Goal: Task Accomplishment & Management: Use online tool/utility

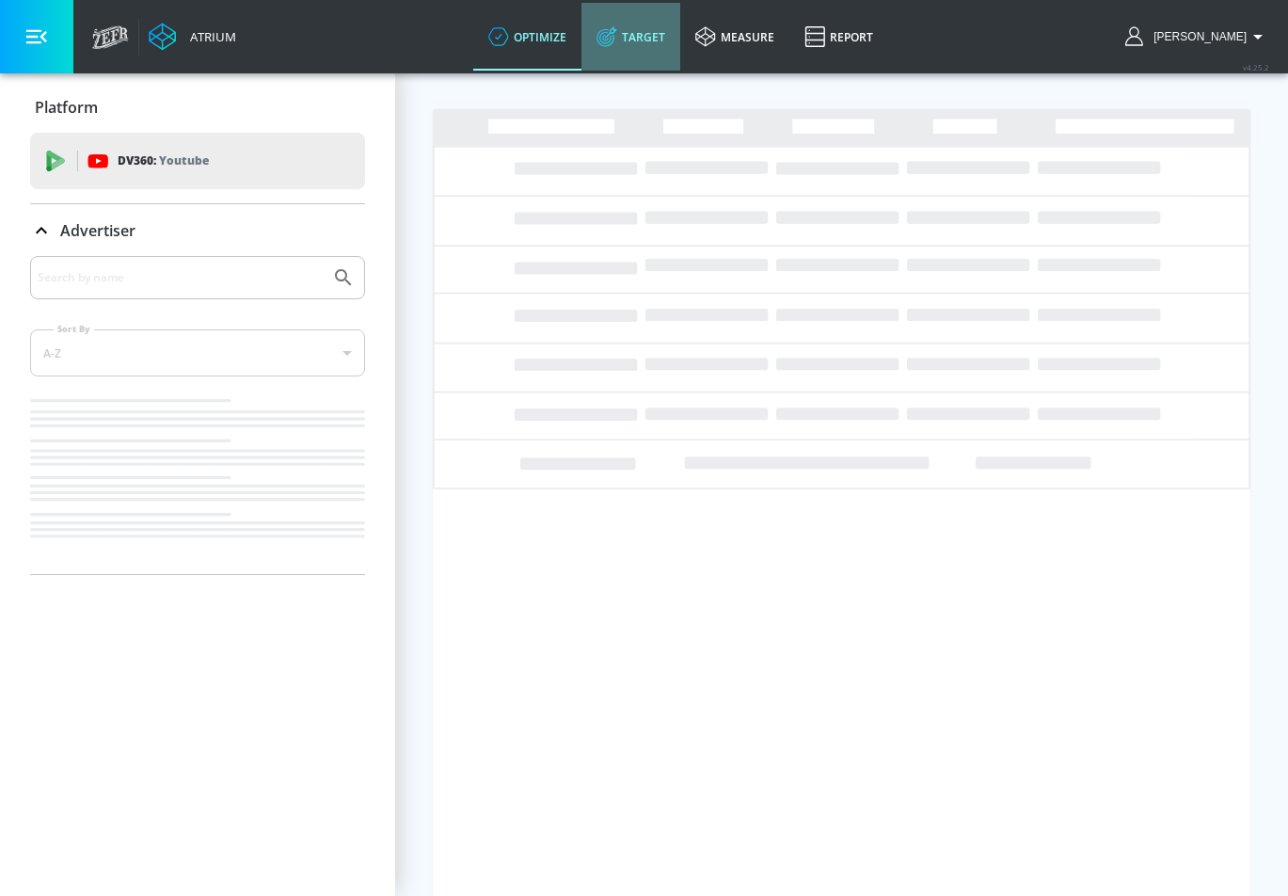
click at [680, 15] on link "Target" at bounding box center [631, 37] width 99 height 68
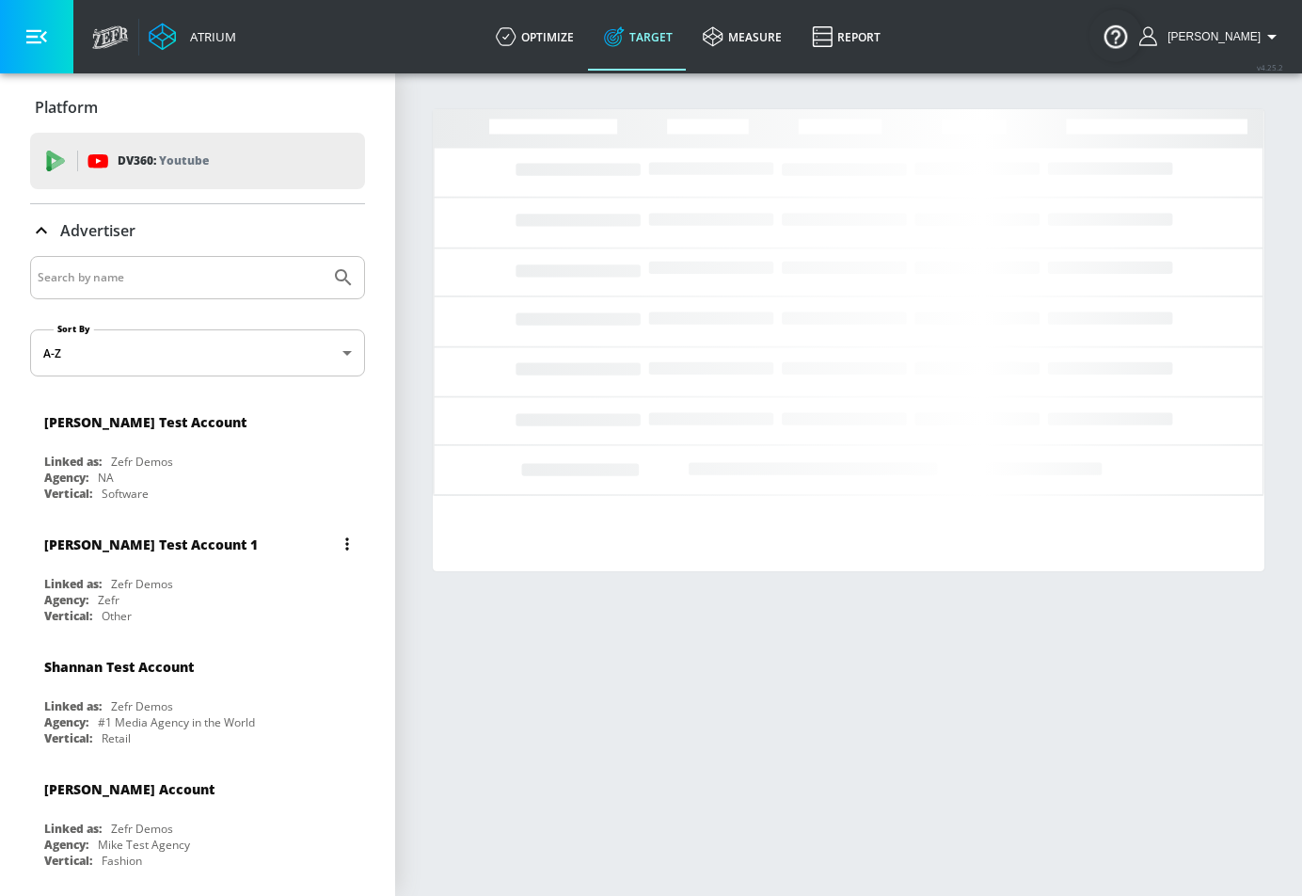
click at [144, 561] on div "[PERSON_NAME] Test Account 1" at bounding box center [202, 543] width 316 height 45
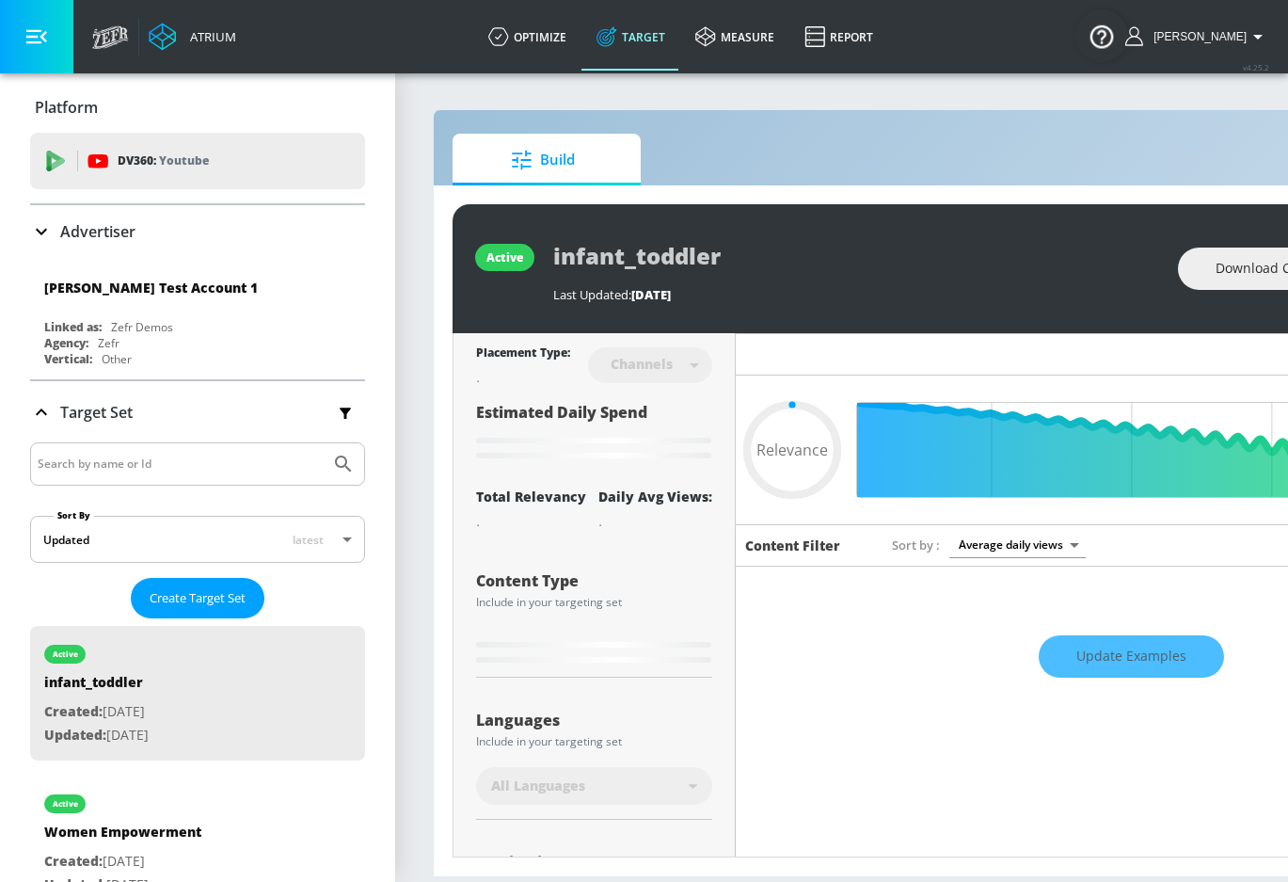
type input "0.6"
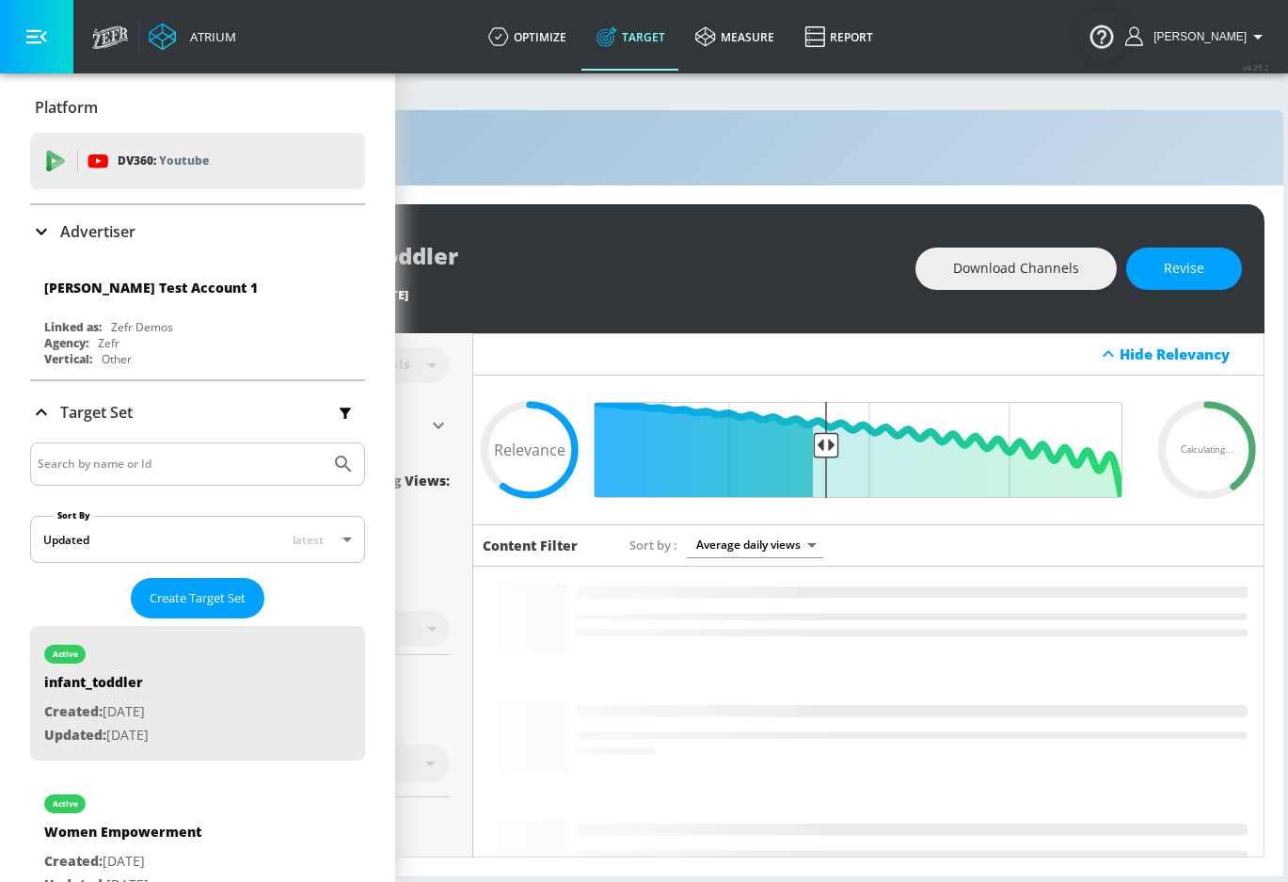
scroll to position [0, 300]
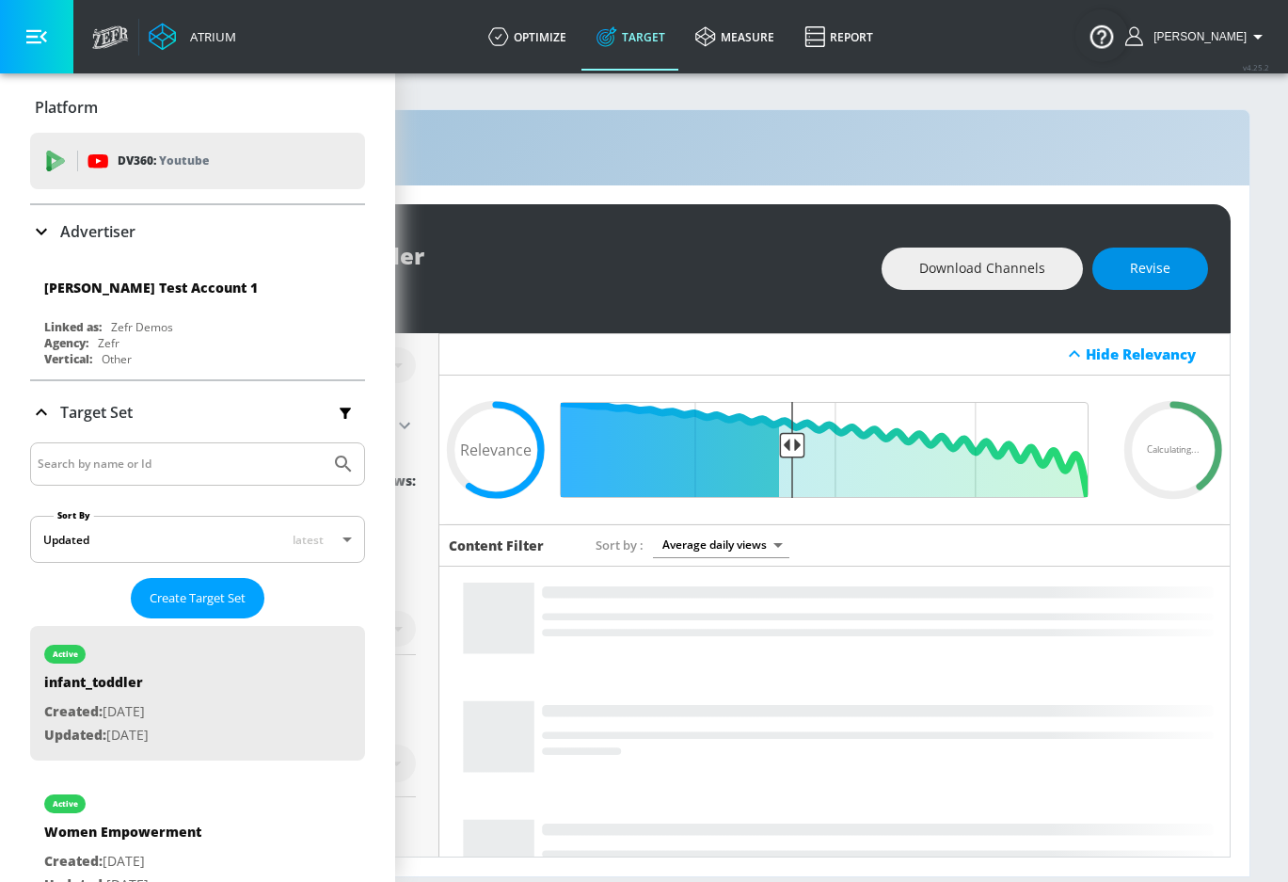
click at [1187, 272] on button "Revise" at bounding box center [1151, 268] width 116 height 42
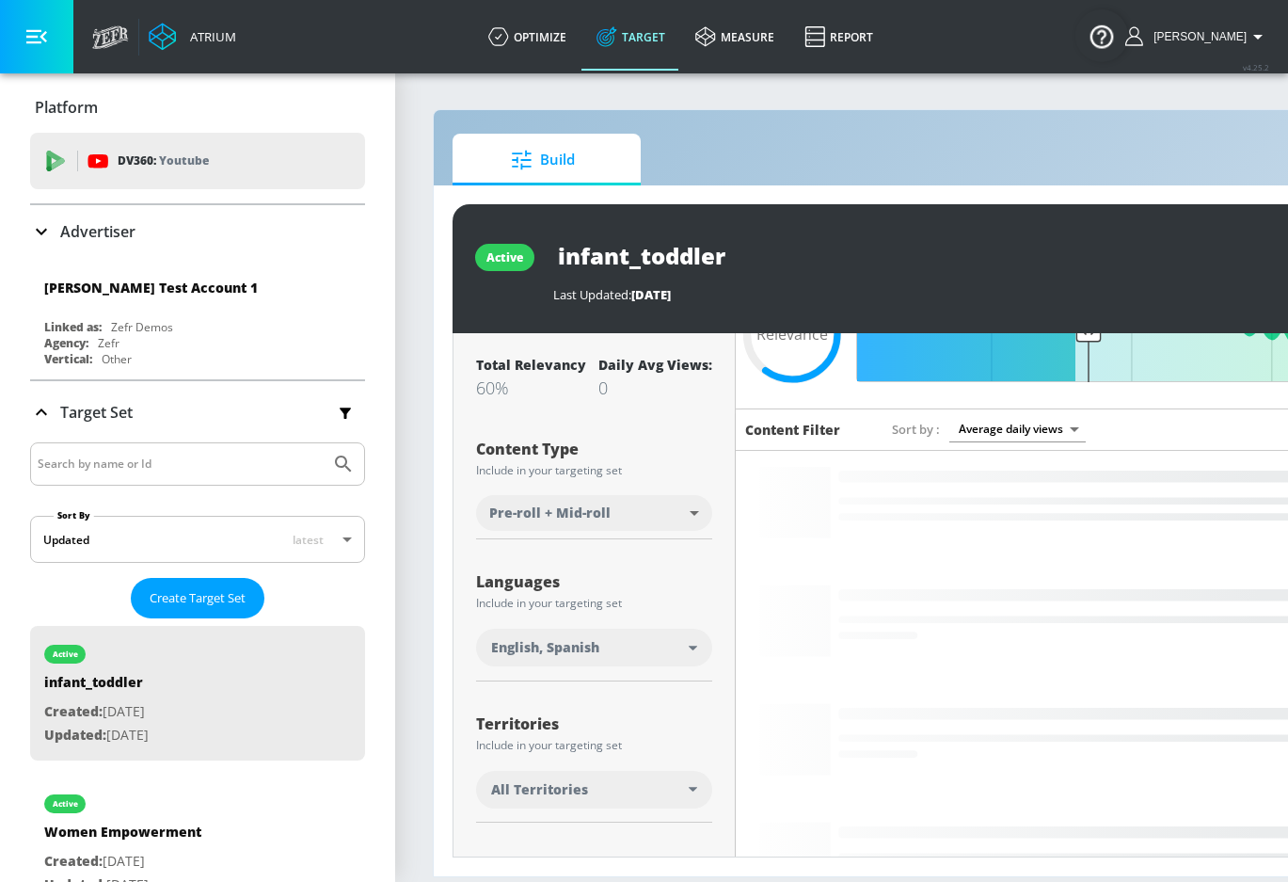
scroll to position [279, 0]
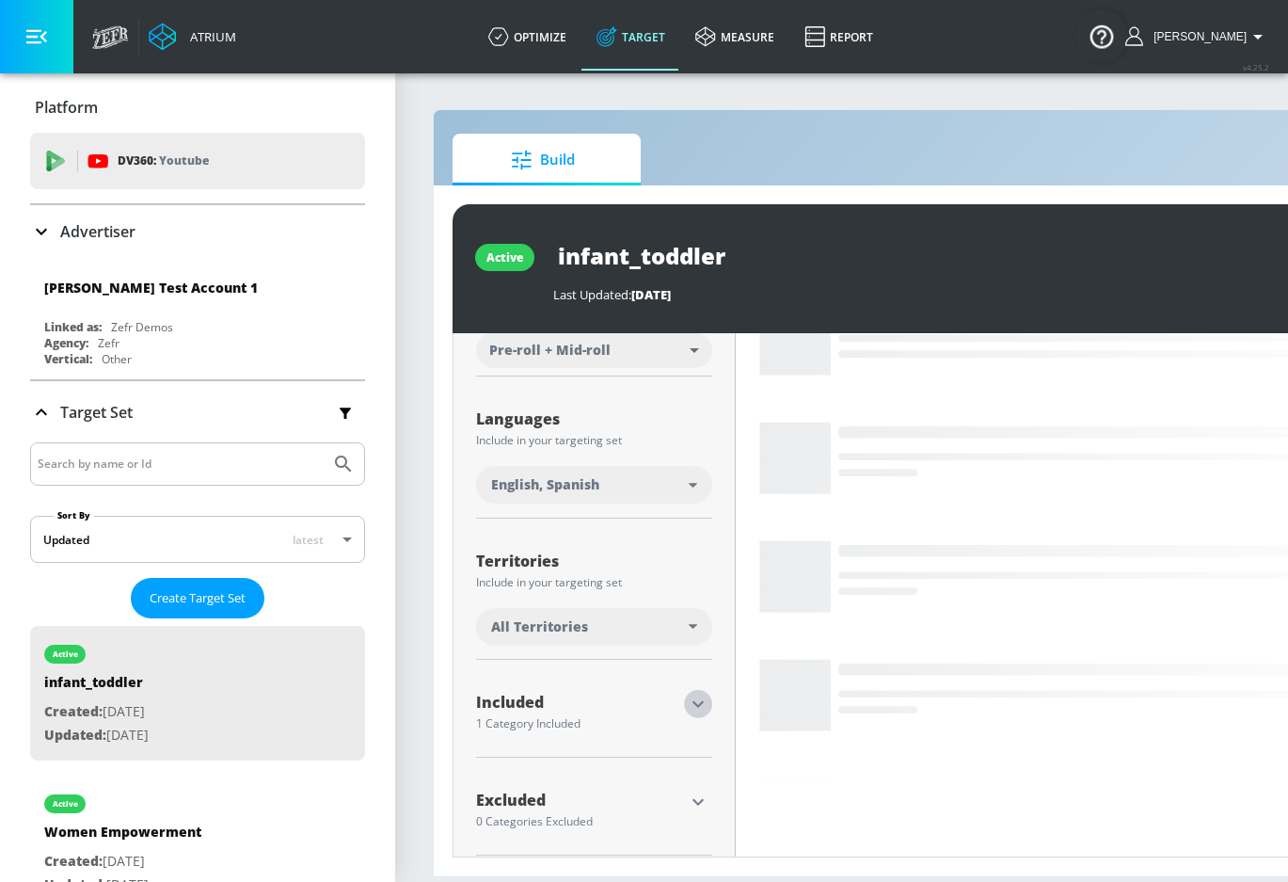
click at [690, 693] on icon "button" at bounding box center [698, 704] width 23 height 23
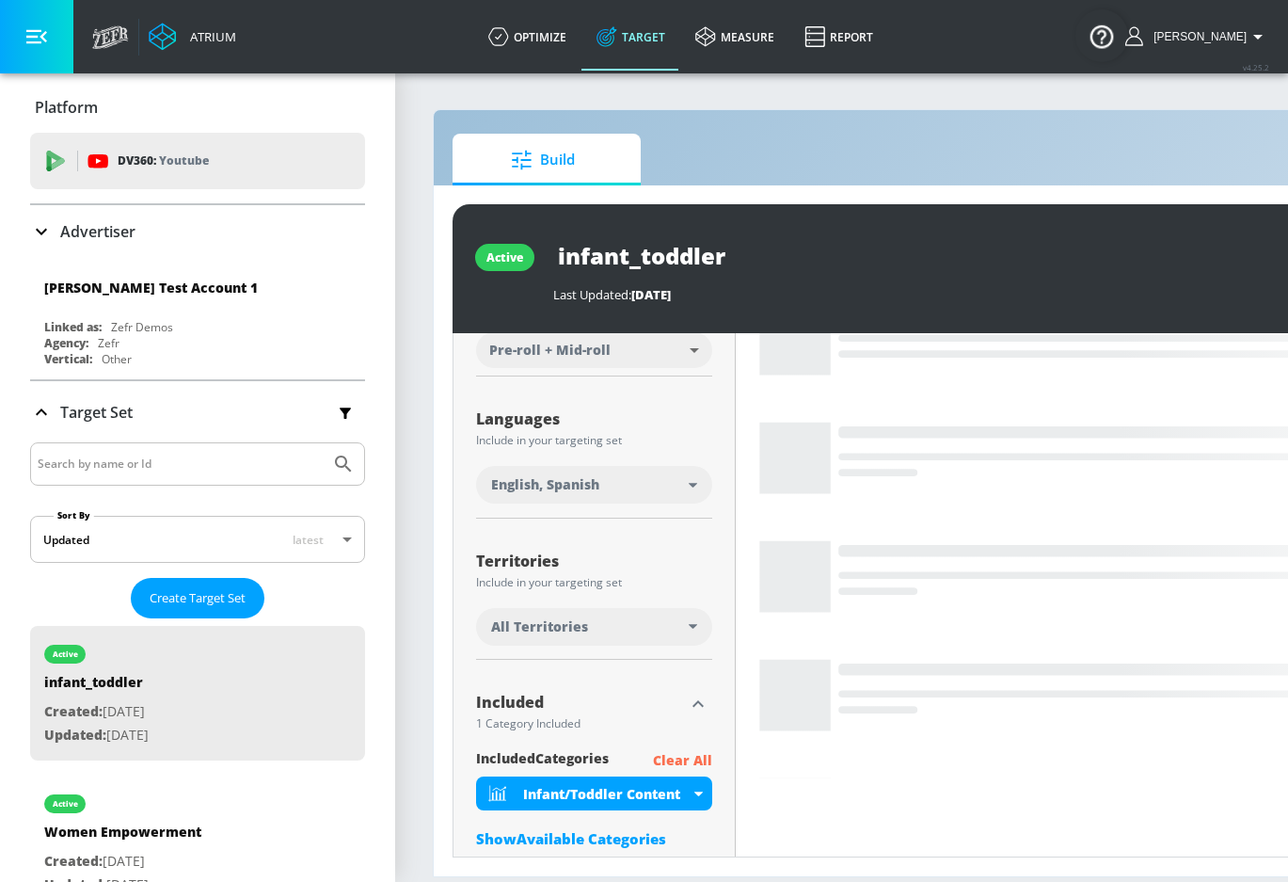
scroll to position [387, 0]
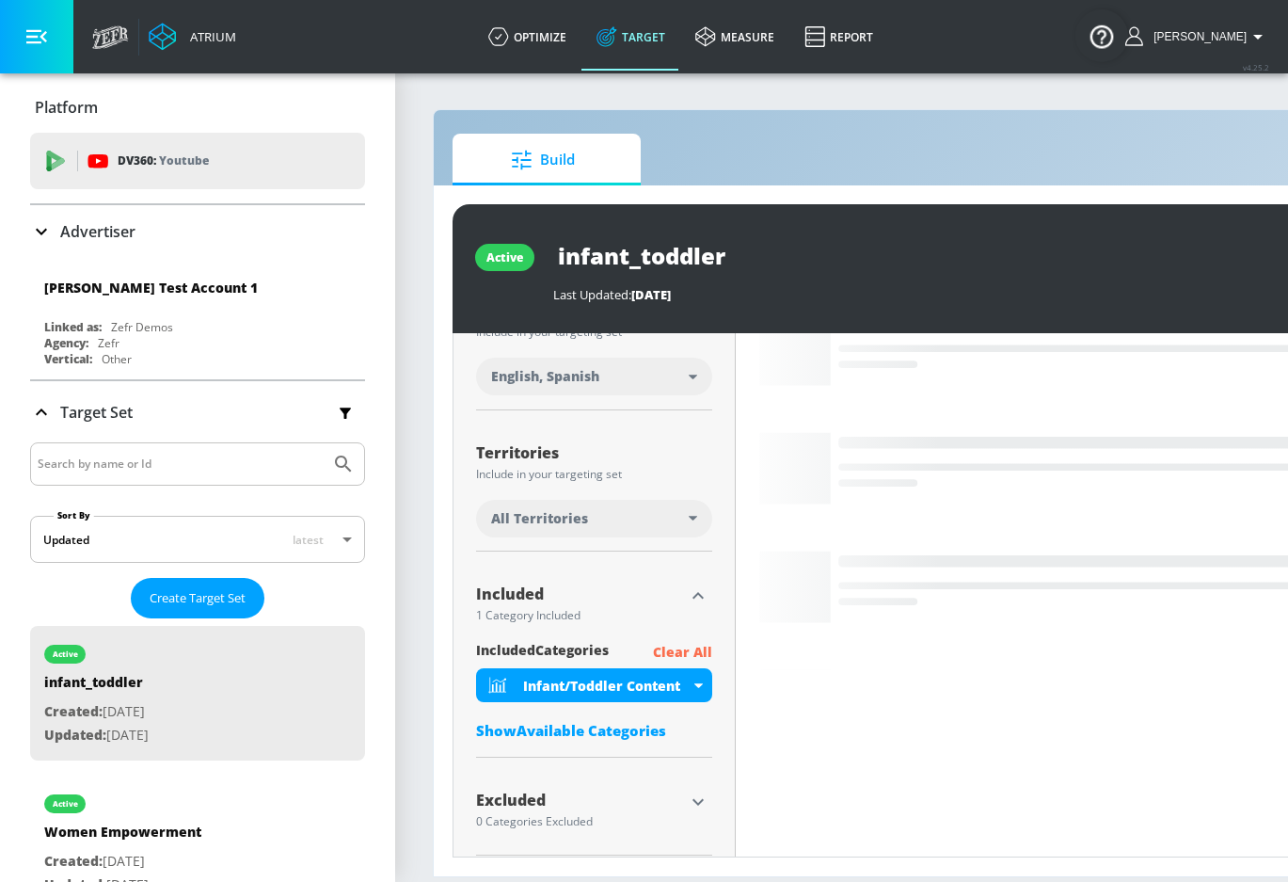
click at [619, 721] on div "Show Available Categories" at bounding box center [594, 730] width 236 height 19
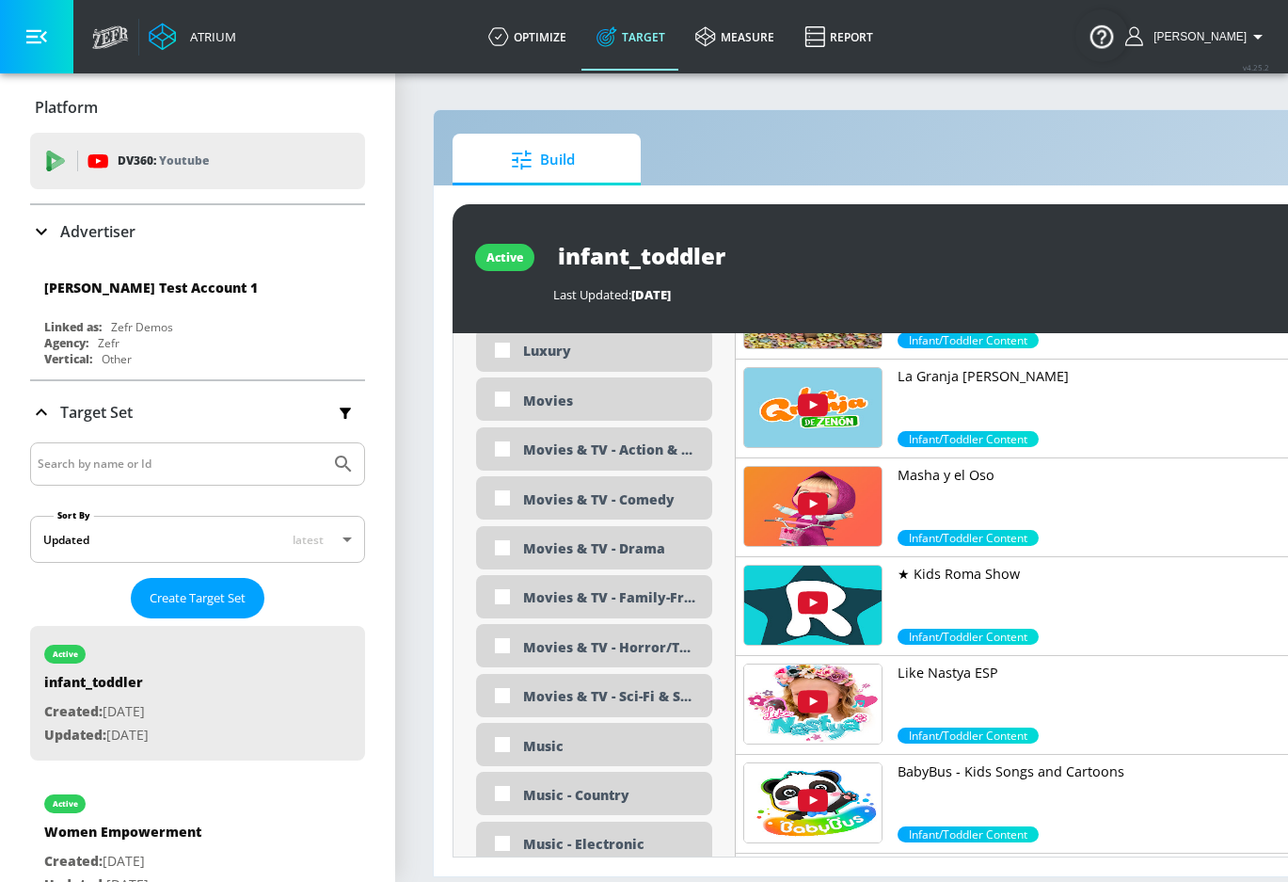
scroll to position [3578, 0]
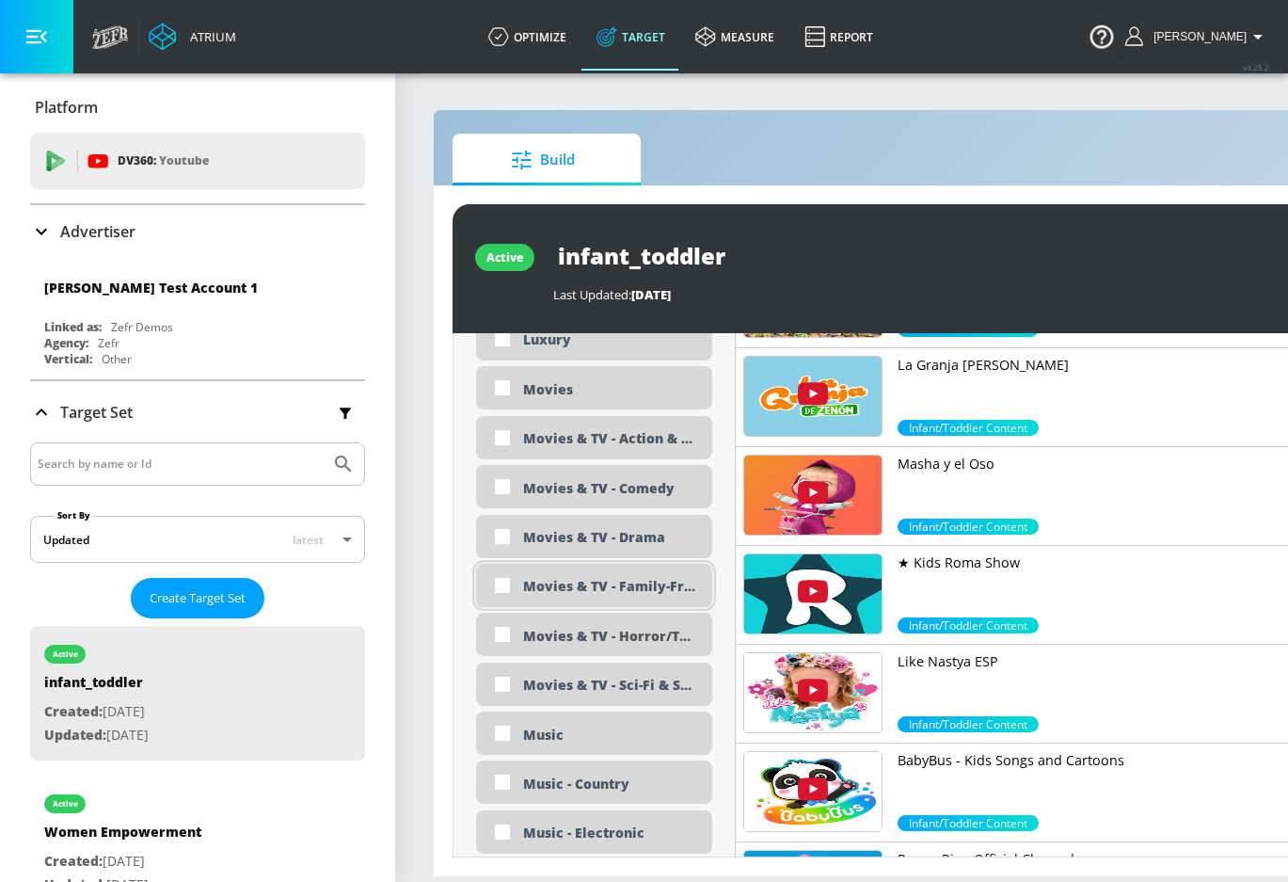
click at [640, 564] on div "Movies & TV - Family-Friendly" at bounding box center [594, 585] width 236 height 43
checkbox input "true"
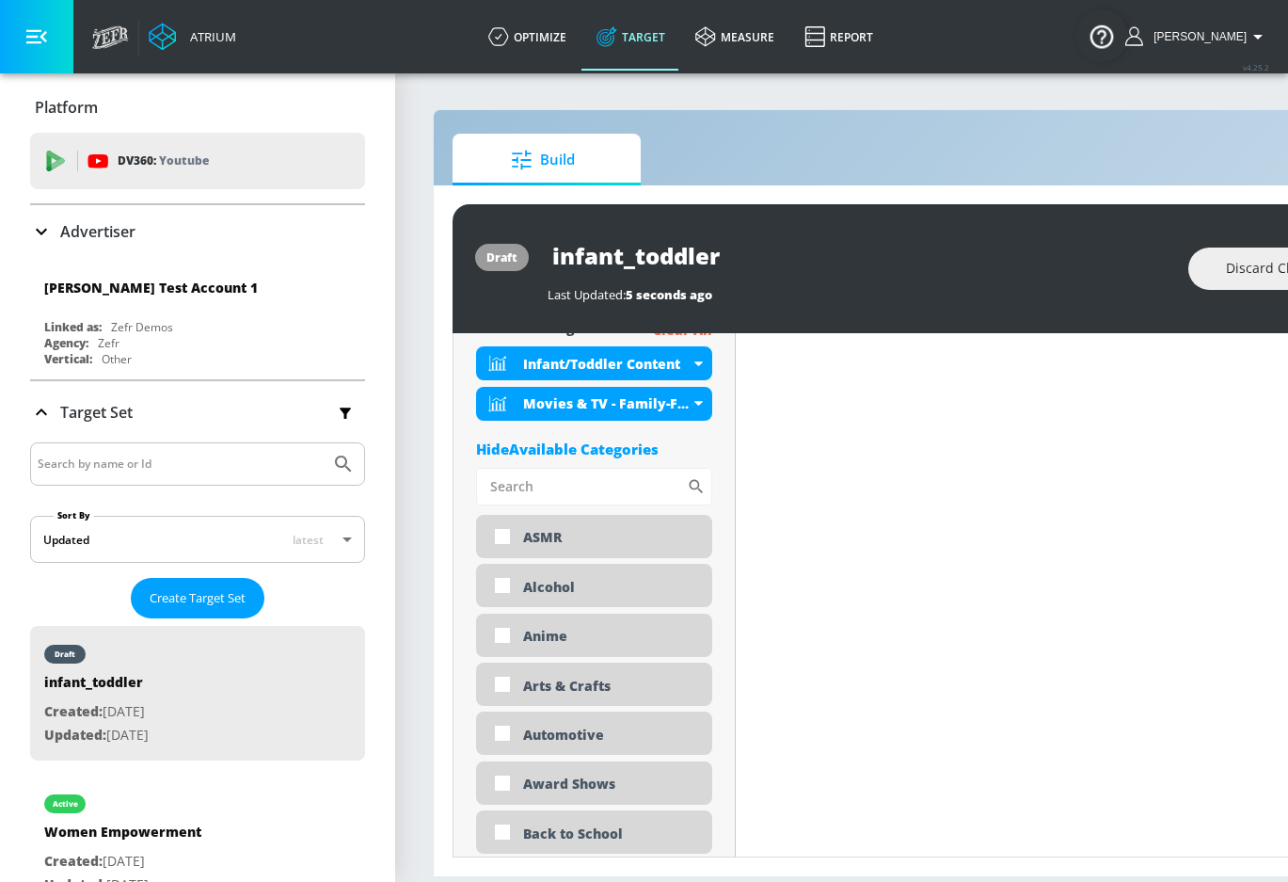
scroll to position [464, 0]
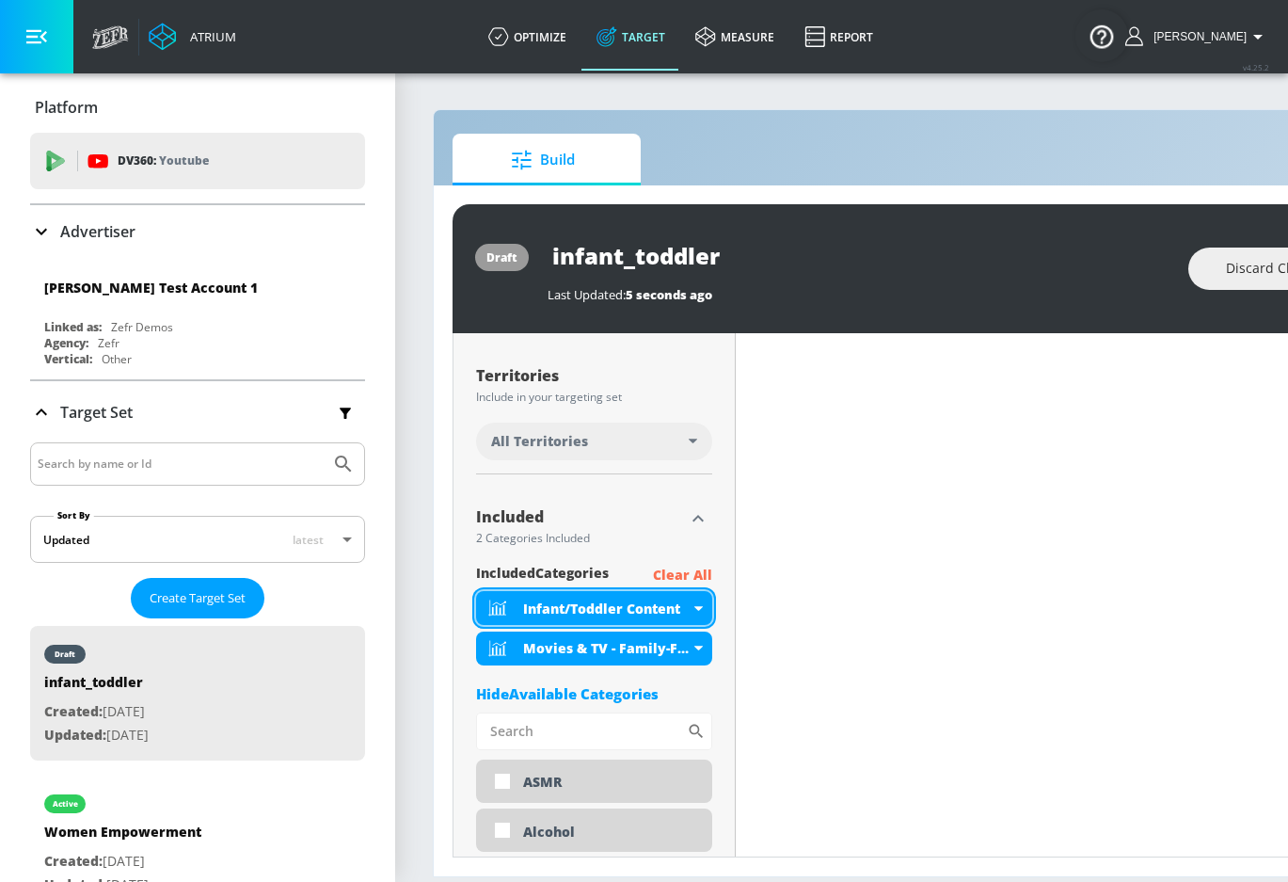
click at [677, 600] on div "Infant/Toddler Content" at bounding box center [606, 608] width 167 height 18
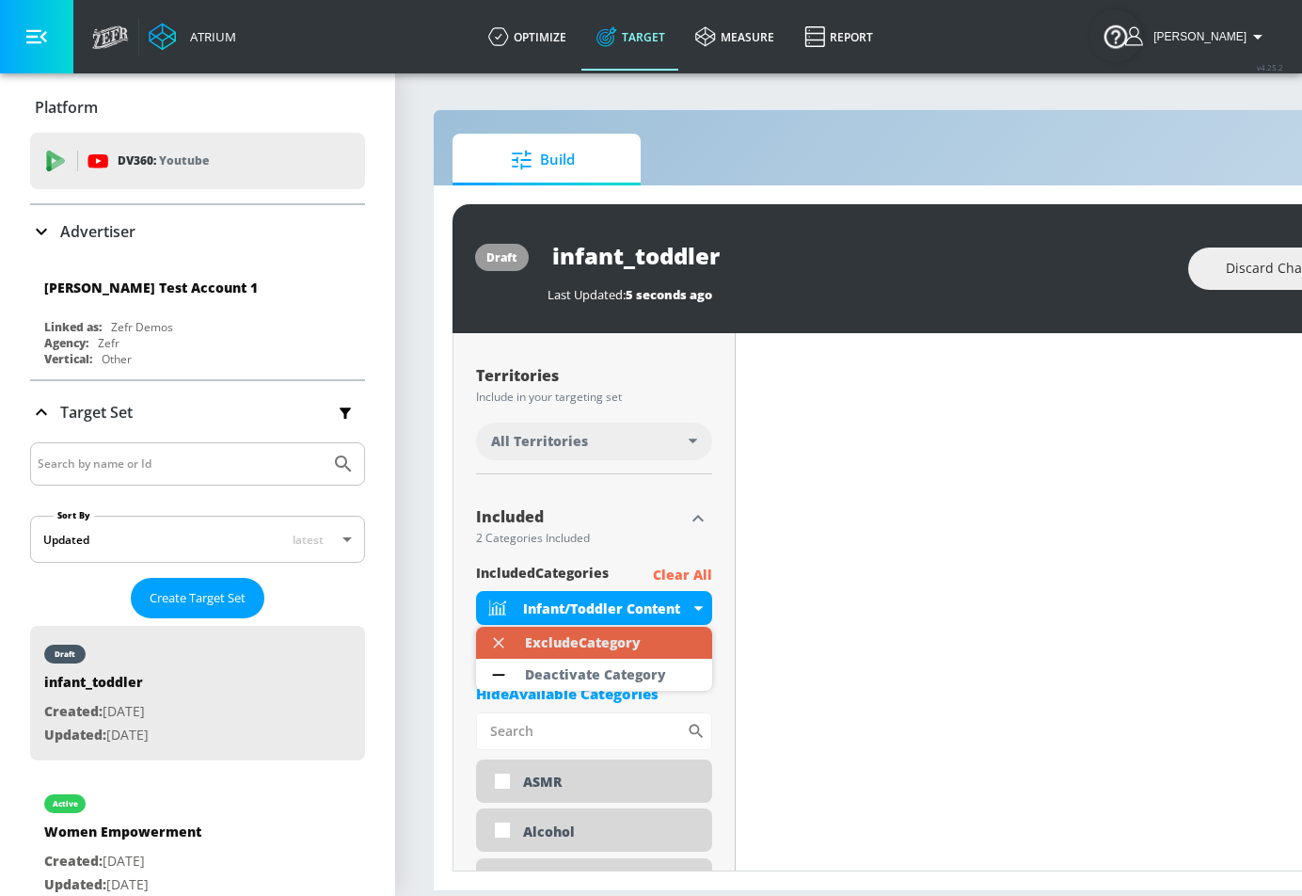
click at [585, 636] on div "Exclude Category" at bounding box center [583, 642] width 116 height 13
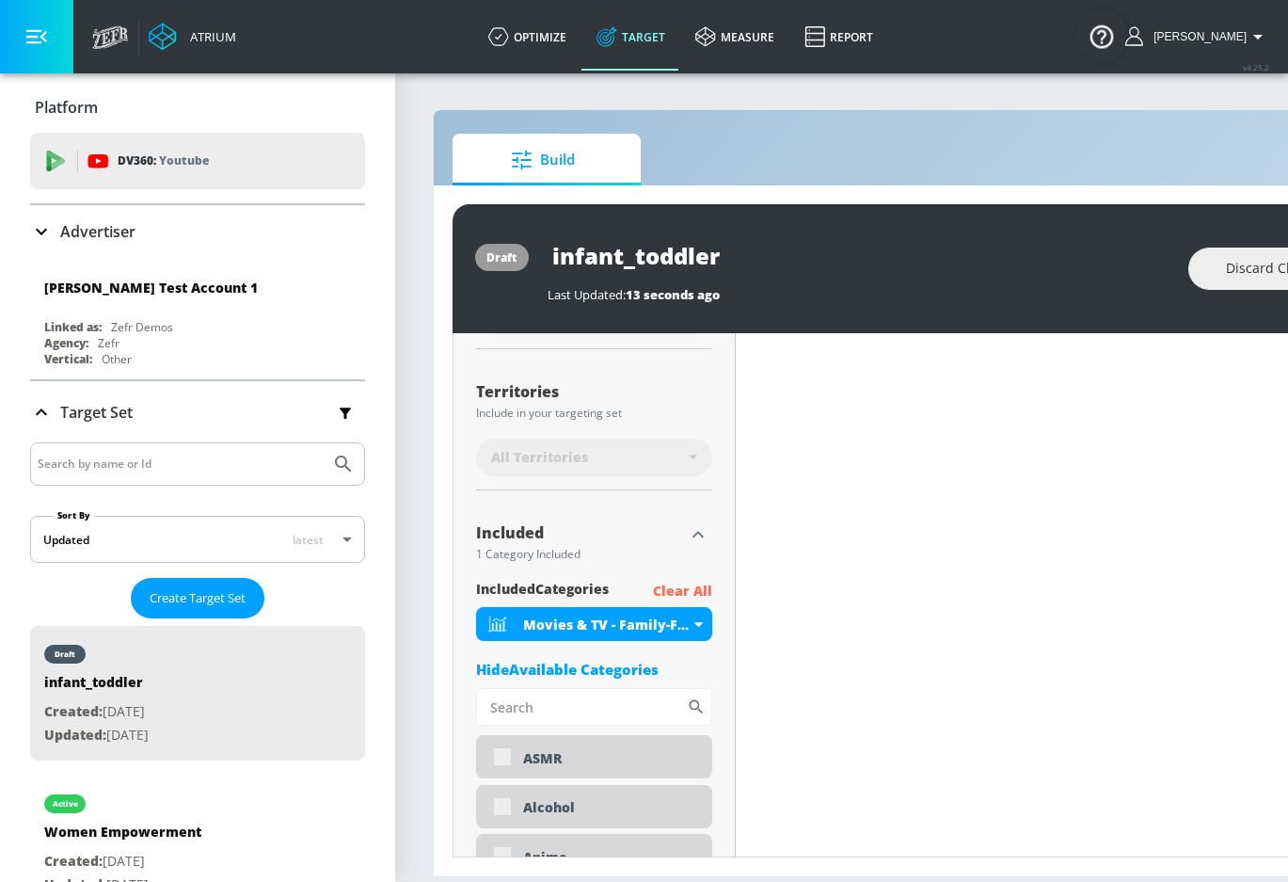
scroll to position [480, 0]
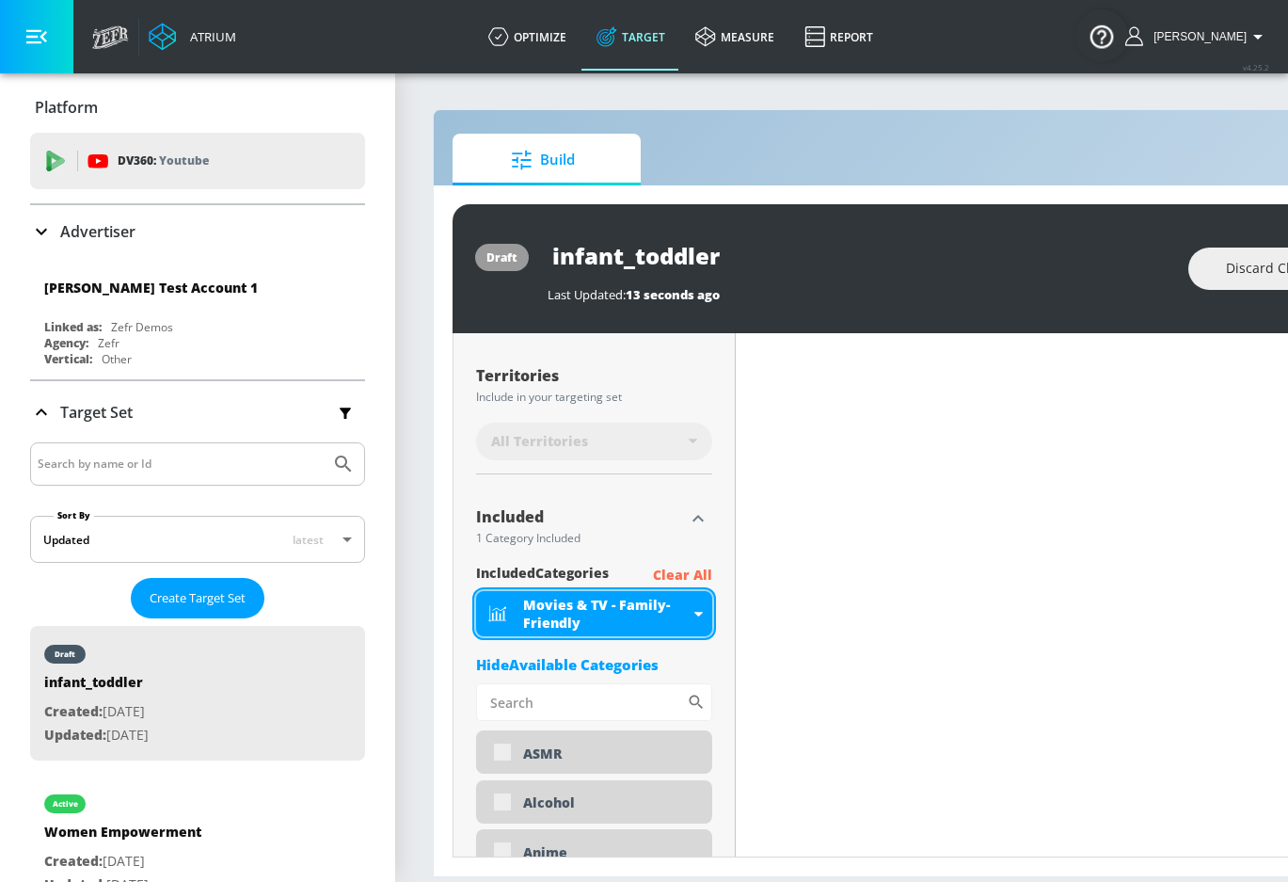
click at [611, 608] on div "Movies & TV - Family-Friendly" at bounding box center [606, 614] width 167 height 36
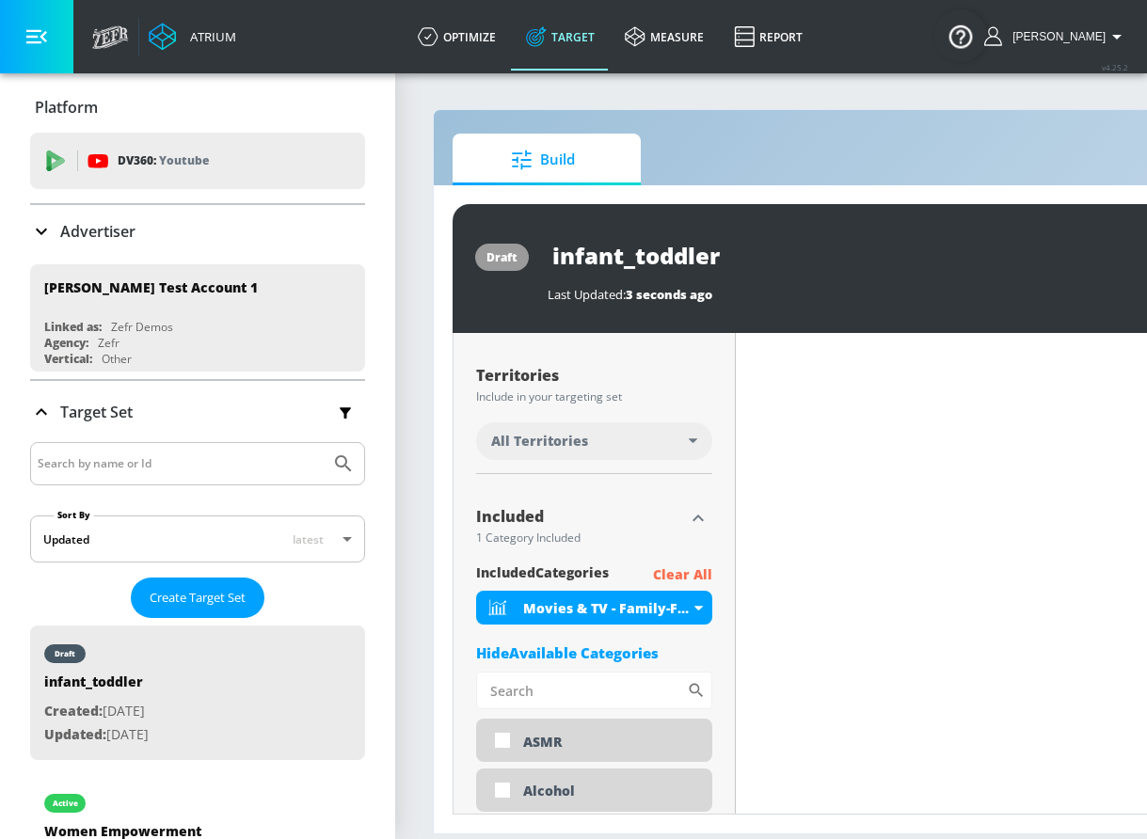
scroll to position [464, 0]
